Goal: Task Accomplishment & Management: Use online tool/utility

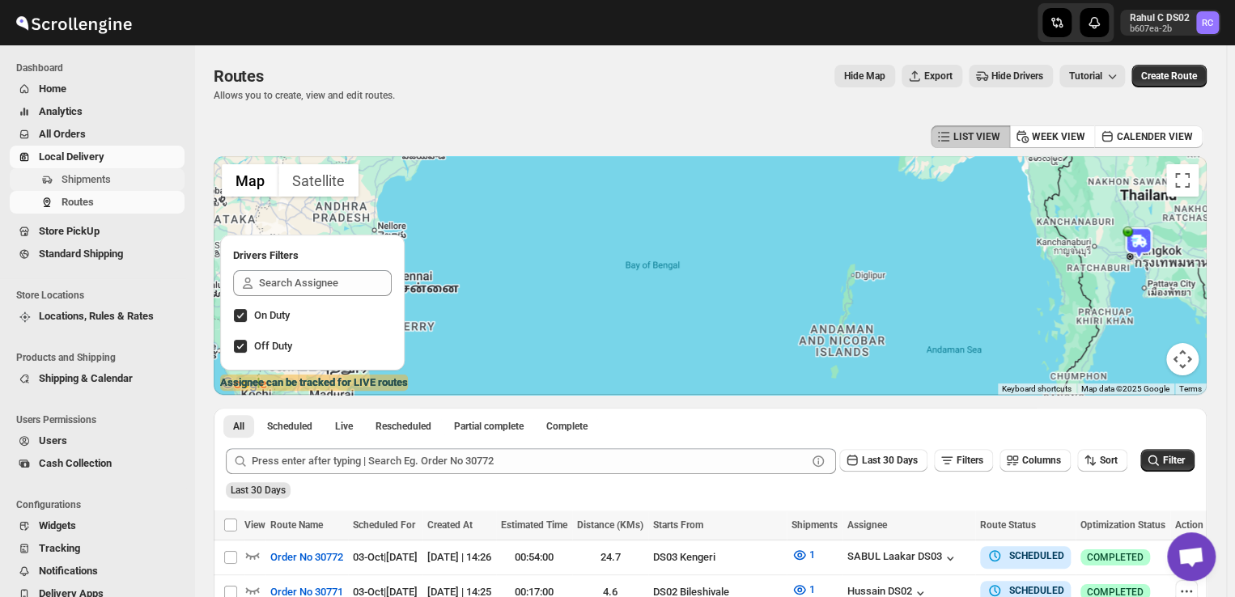
click at [72, 179] on span "Shipments" at bounding box center [86, 179] width 49 height 12
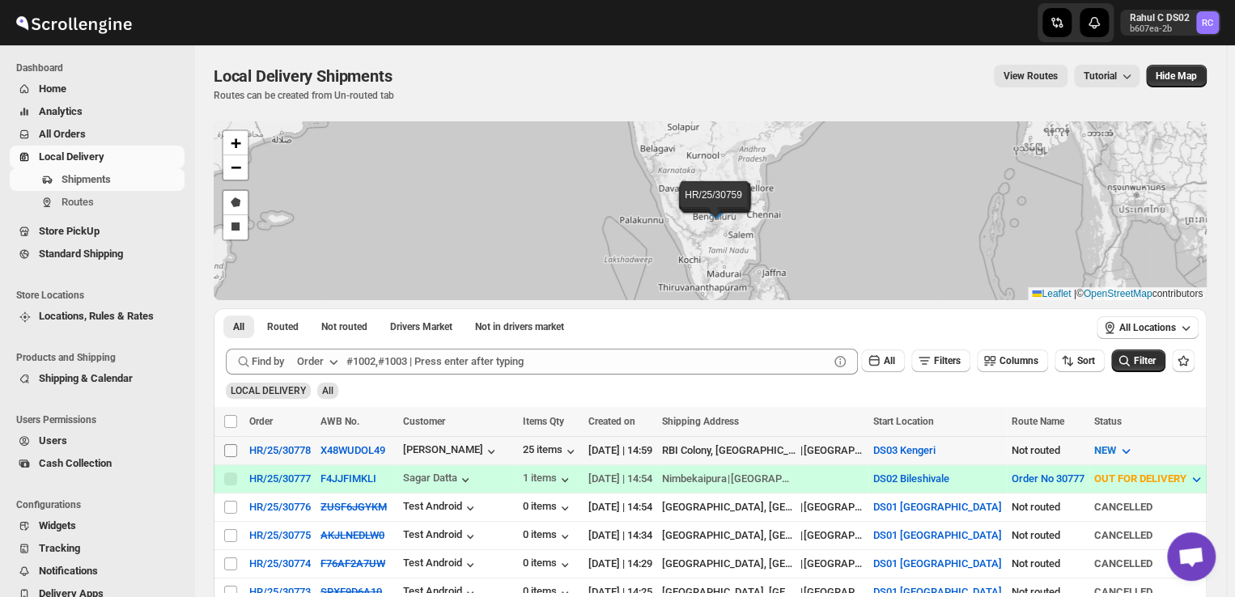
click at [227, 447] on input "Select shipment" at bounding box center [230, 450] width 13 height 13
checkbox input "true"
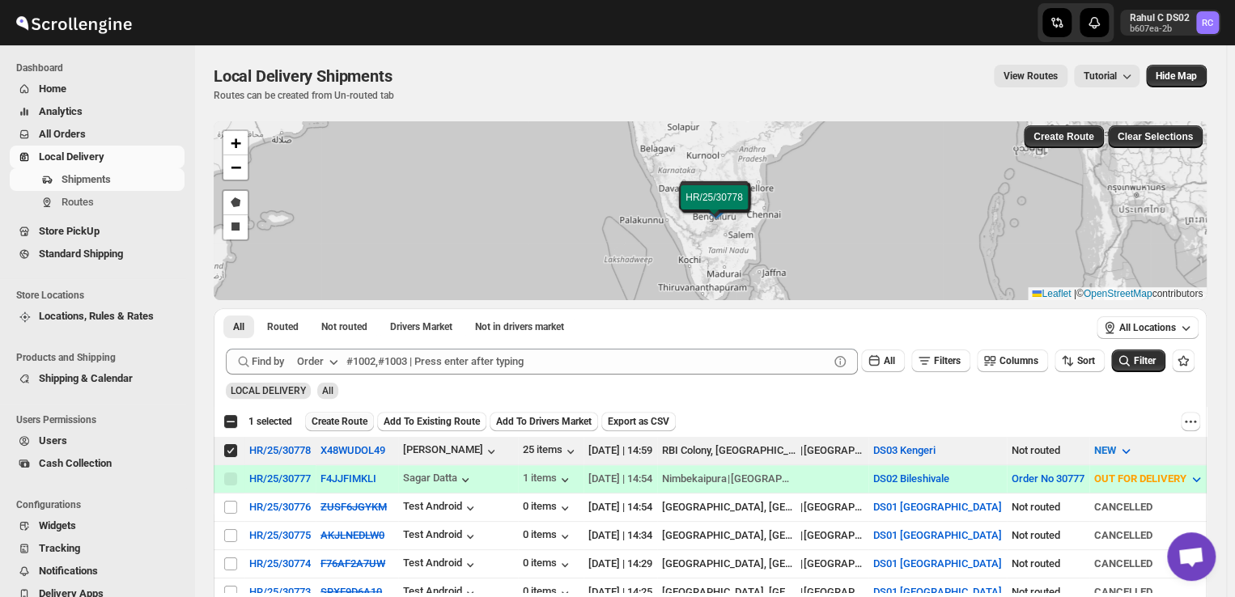
click at [353, 420] on span "Create Route" at bounding box center [340, 421] width 56 height 13
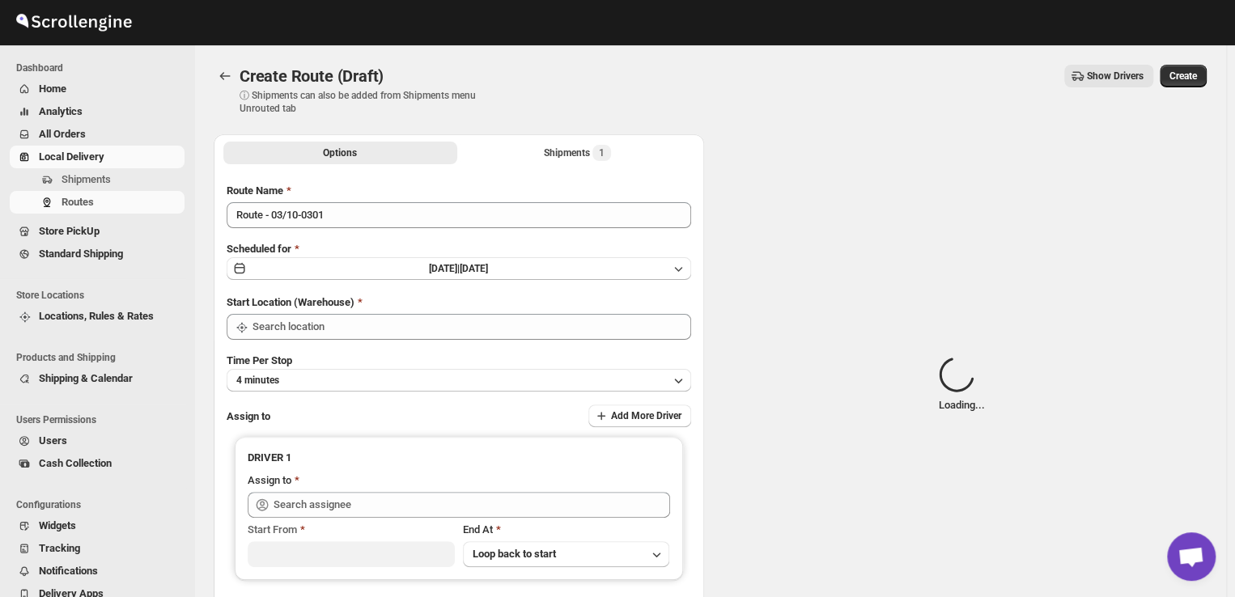
type input "DS03 Kengeri"
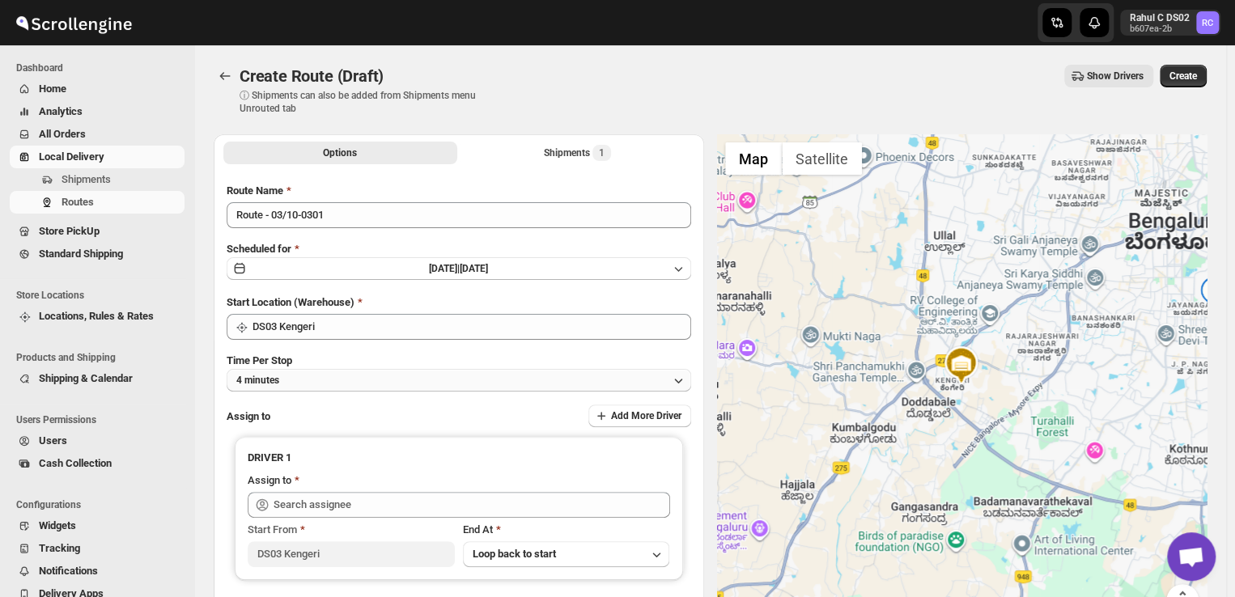
click at [308, 382] on button "4 minutes" at bounding box center [459, 380] width 464 height 23
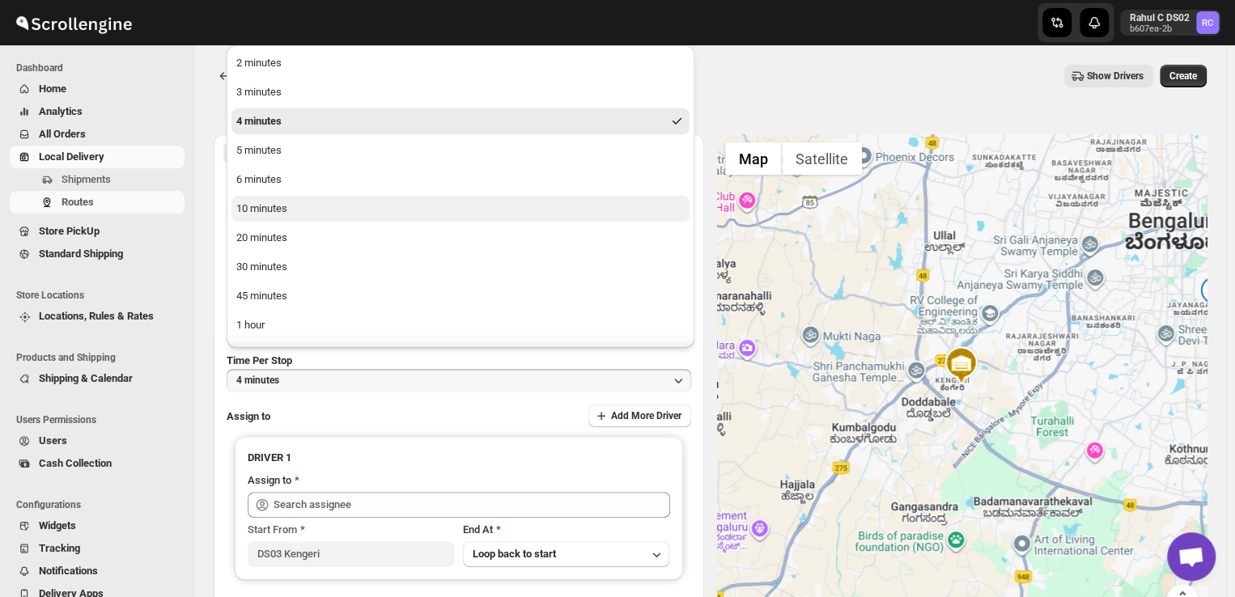
click at [291, 206] on button "10 minutes" at bounding box center [460, 209] width 458 height 26
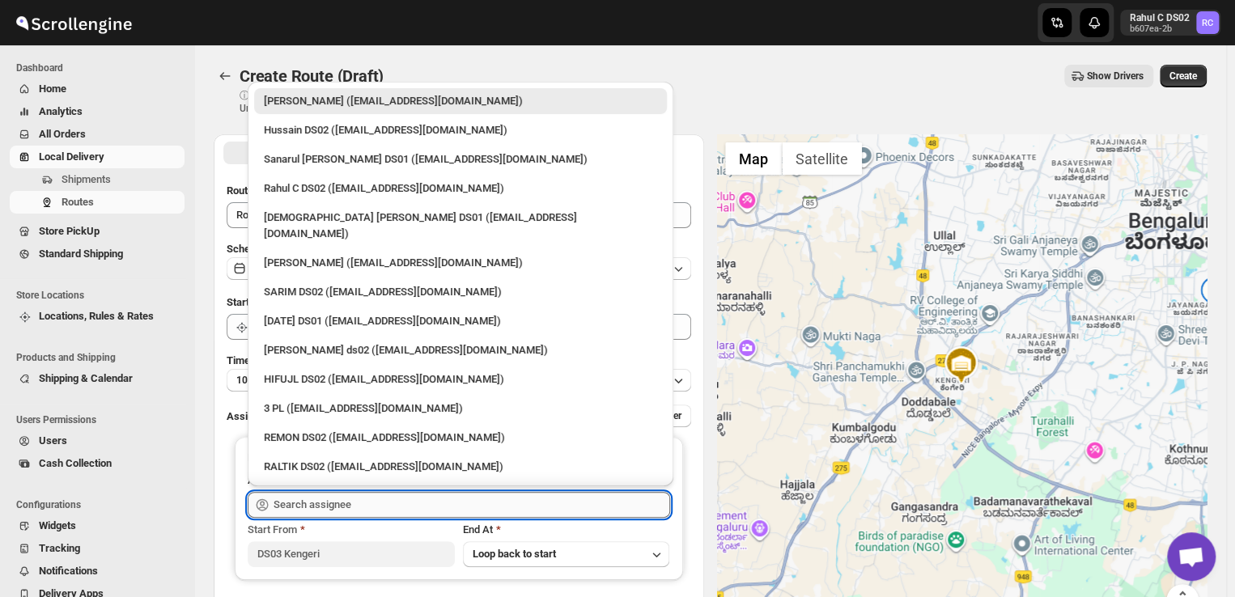
click at [350, 507] on input "text" at bounding box center [472, 505] width 397 height 26
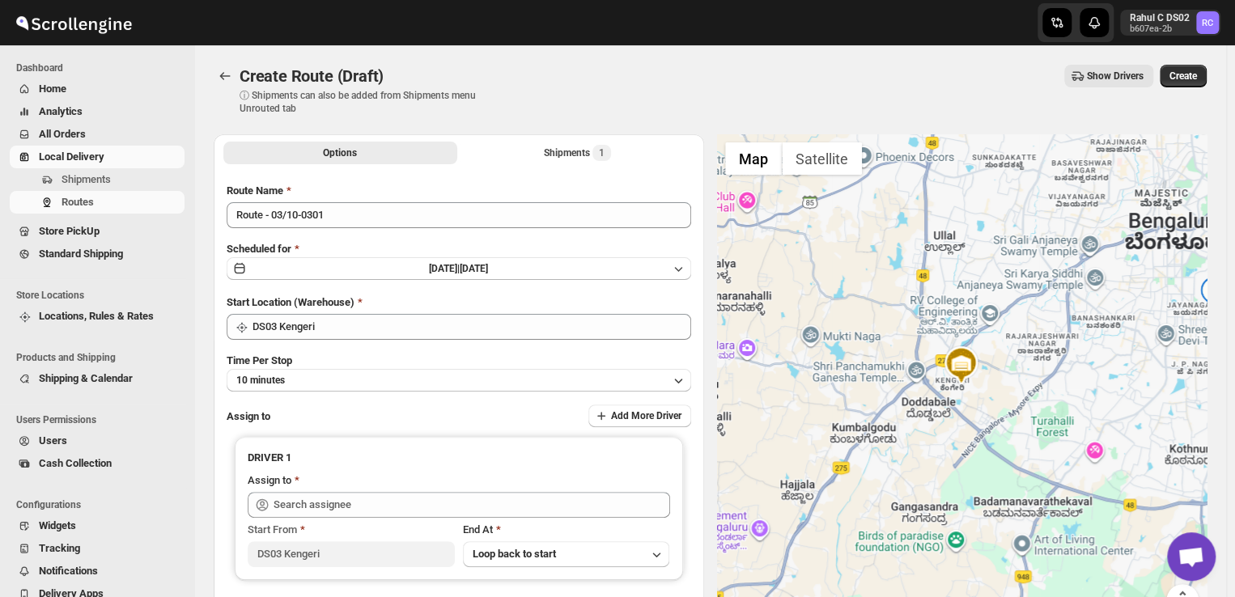
click at [169, 541] on span "Tracking" at bounding box center [110, 549] width 142 height 16
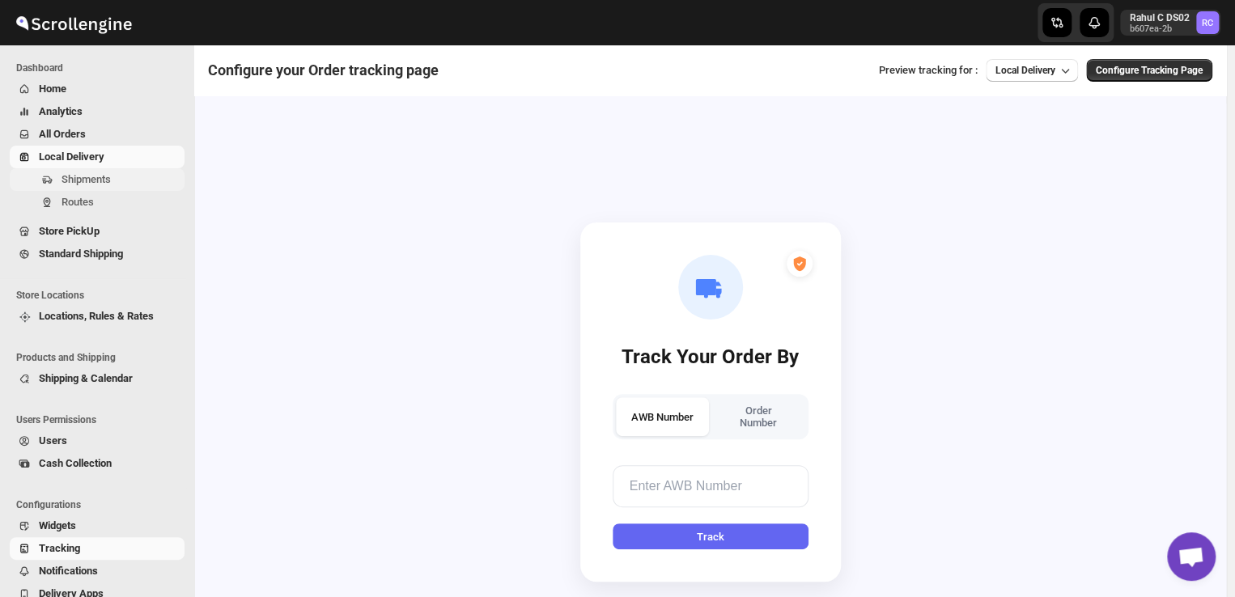
click at [92, 181] on span "Shipments" at bounding box center [86, 179] width 49 height 12
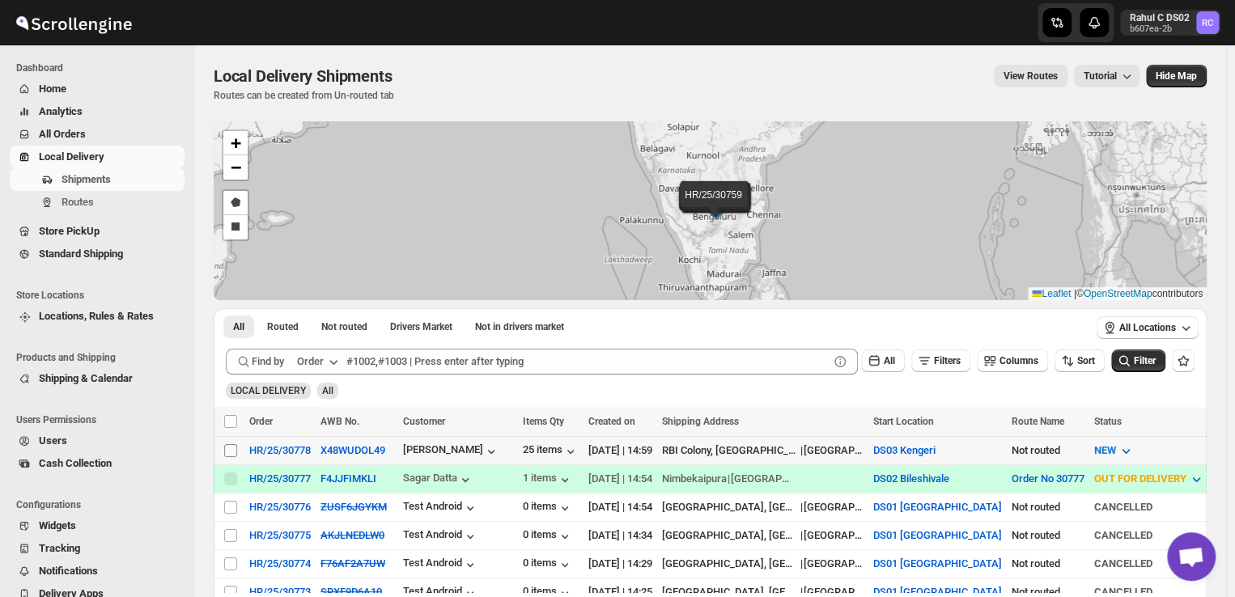
click at [231, 447] on input "Select shipment" at bounding box center [230, 450] width 13 height 13
checkbox input "true"
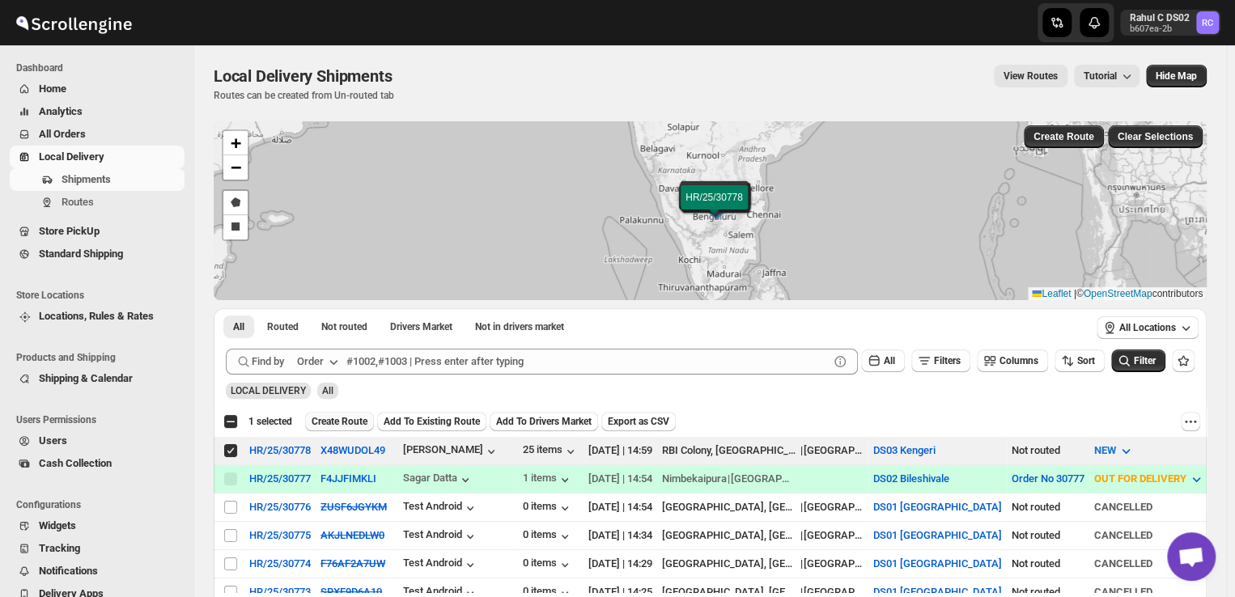
click at [342, 415] on button "Create Route" at bounding box center [339, 421] width 69 height 19
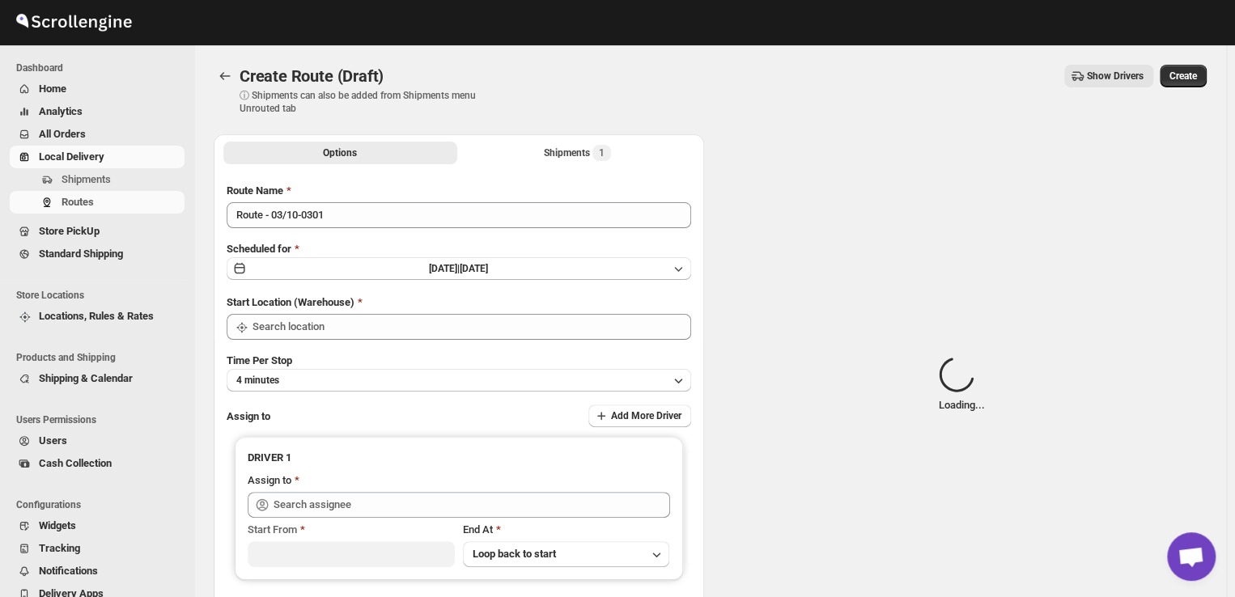
type input "DS03 Kengeri"
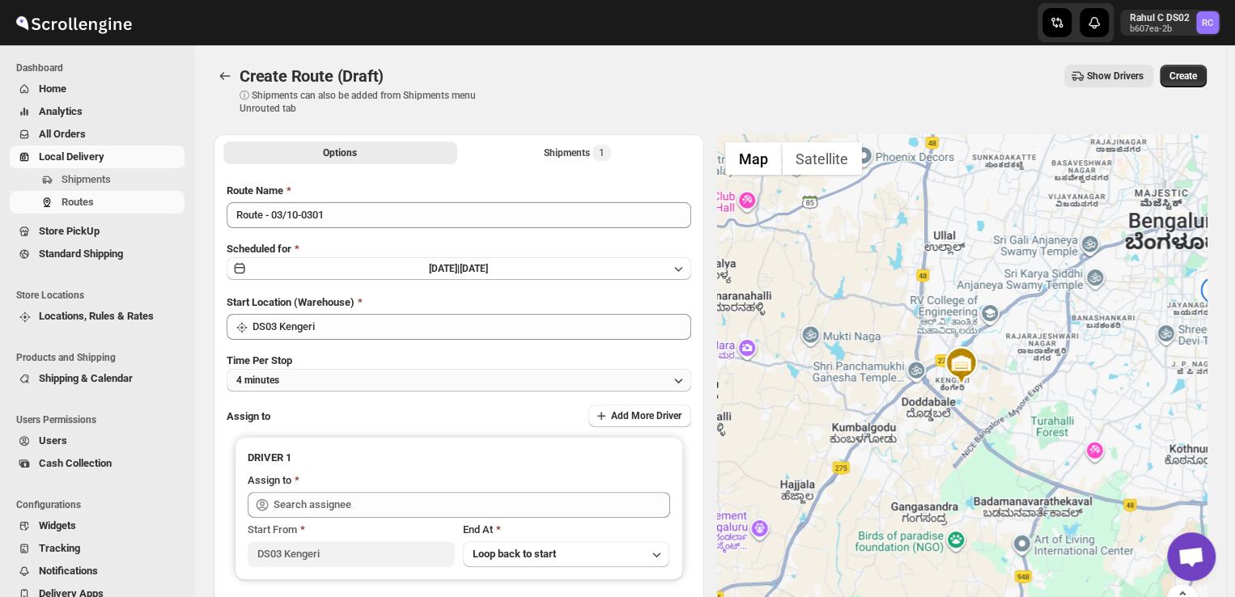
click at [300, 380] on button "4 minutes" at bounding box center [459, 380] width 464 height 23
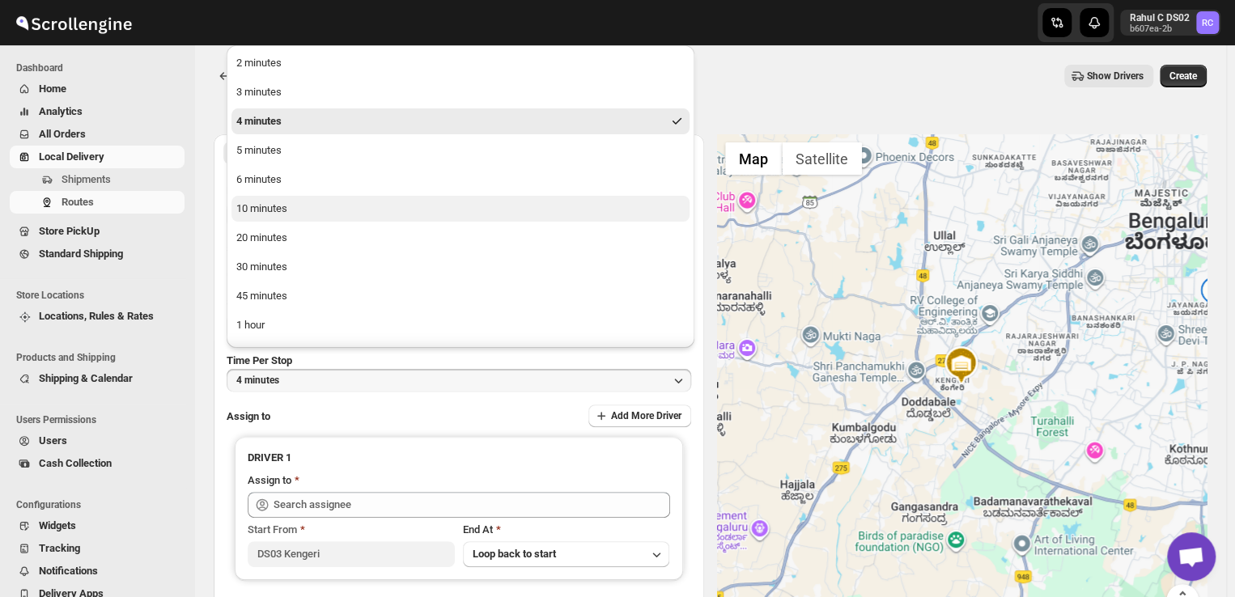
click at [297, 218] on button "10 minutes" at bounding box center [460, 209] width 458 height 26
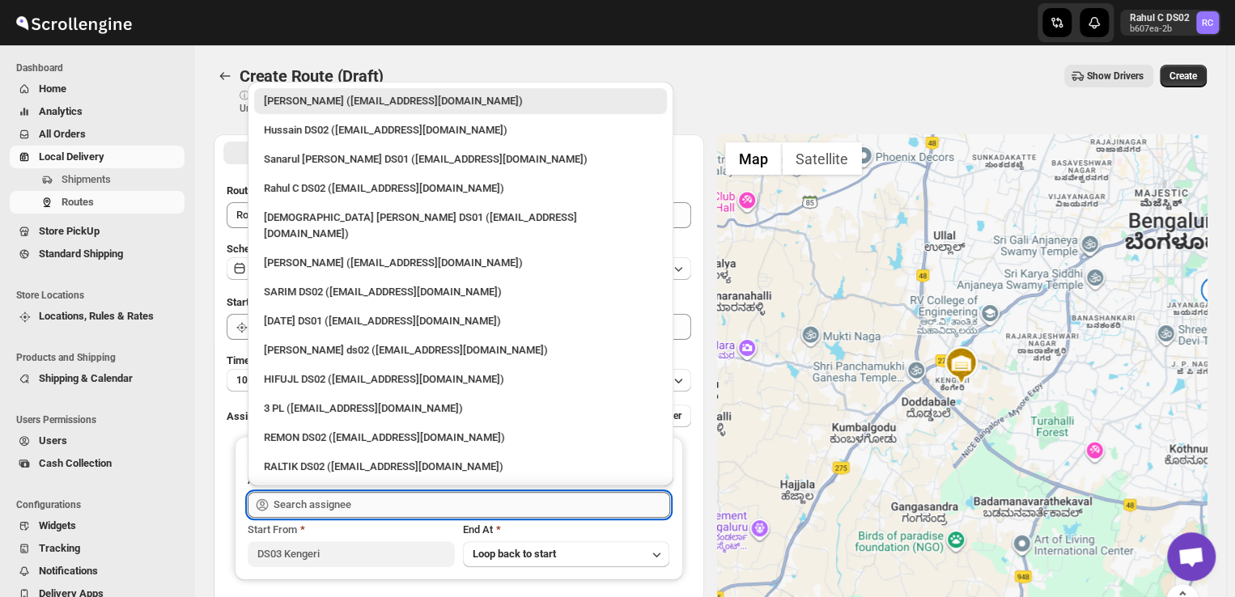
click at [359, 509] on input "text" at bounding box center [472, 505] width 397 height 26
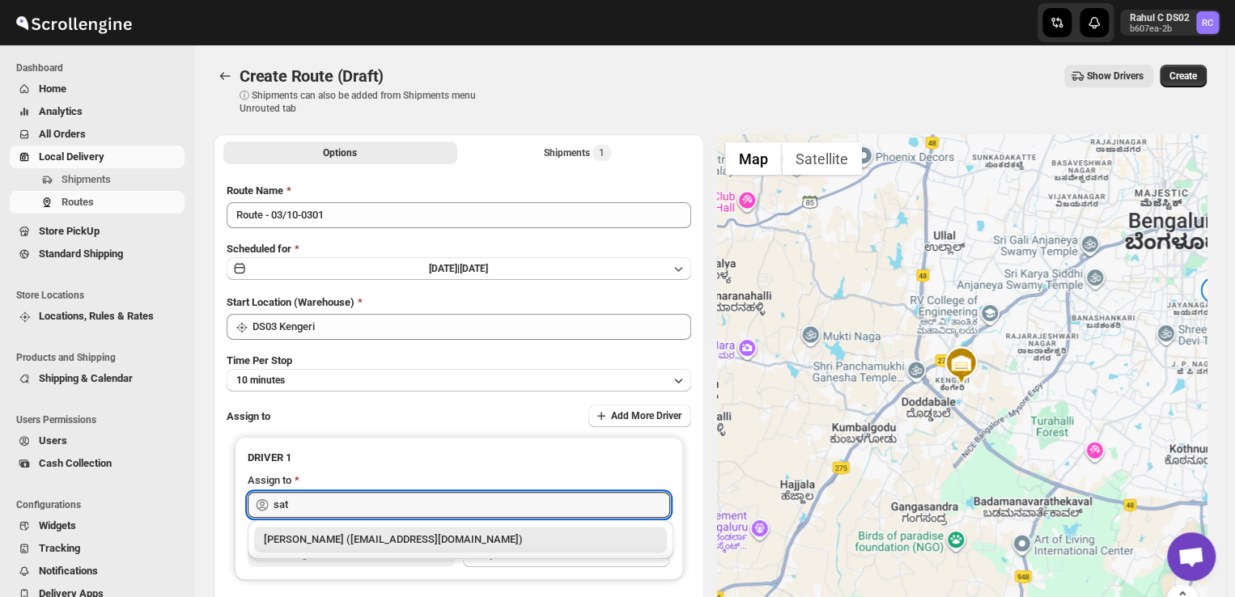
click at [403, 534] on div "[PERSON_NAME] ([EMAIL_ADDRESS][DOMAIN_NAME])" at bounding box center [460, 540] width 393 height 16
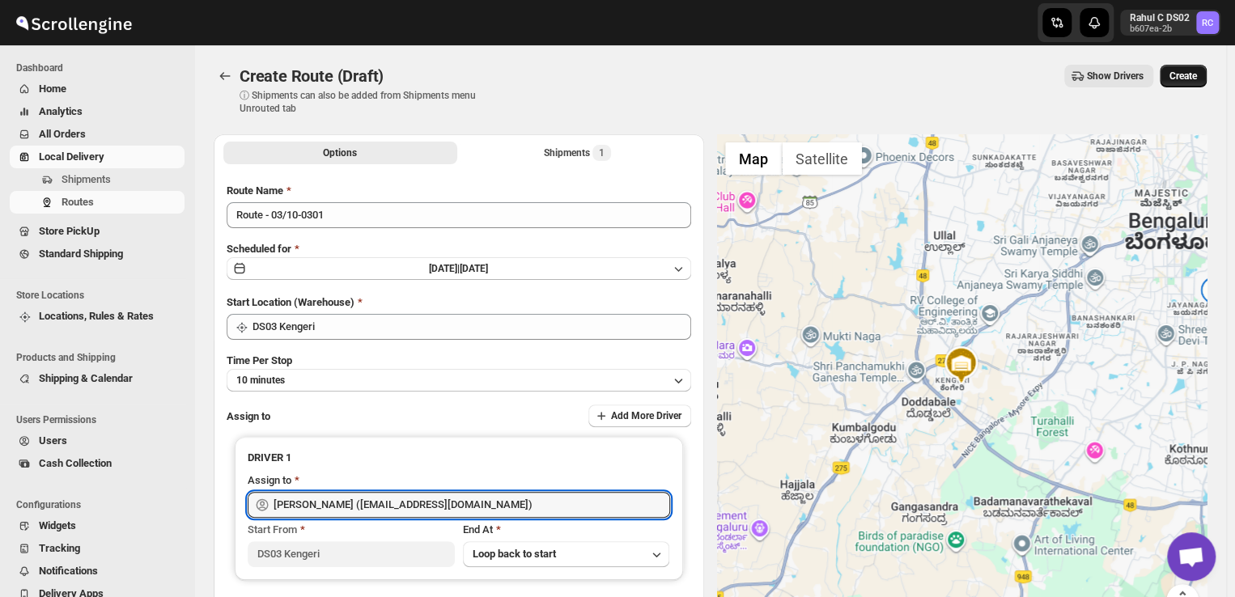
type input "[PERSON_NAME] ([EMAIL_ADDRESS][DOMAIN_NAME])"
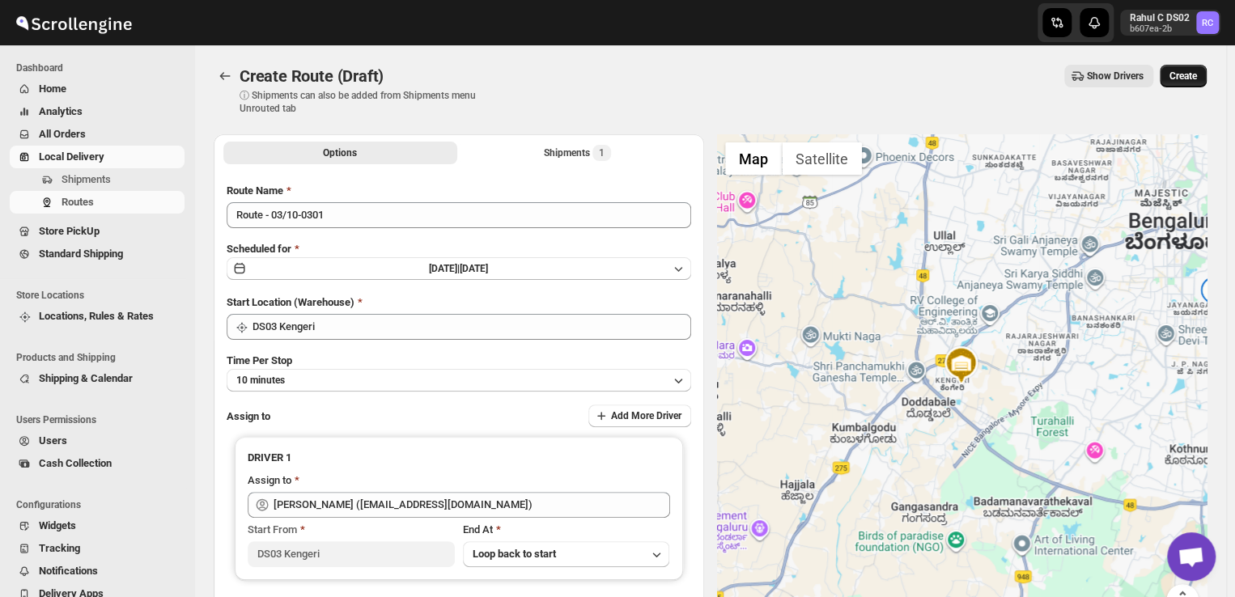
click at [1194, 70] on span "Create" at bounding box center [1183, 76] width 28 height 13
